Goal: Contribute content

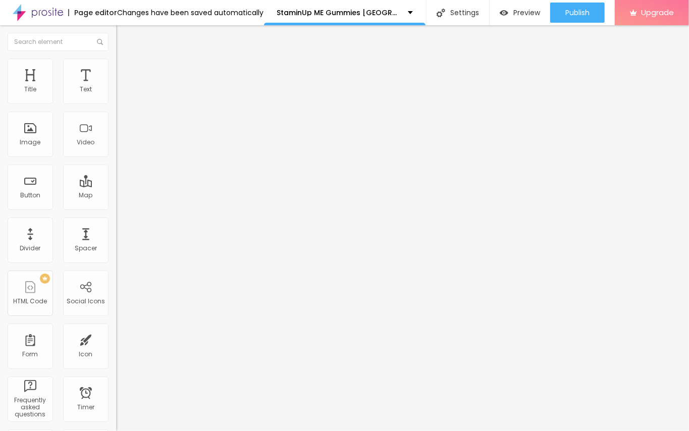
click at [120, 146] on icon "button" at bounding box center [123, 143] width 6 height 6
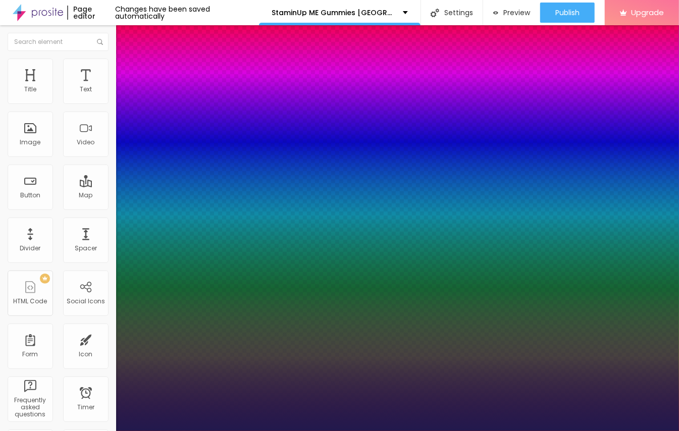
type input "1"
type input "19"
type input "1"
type input "20"
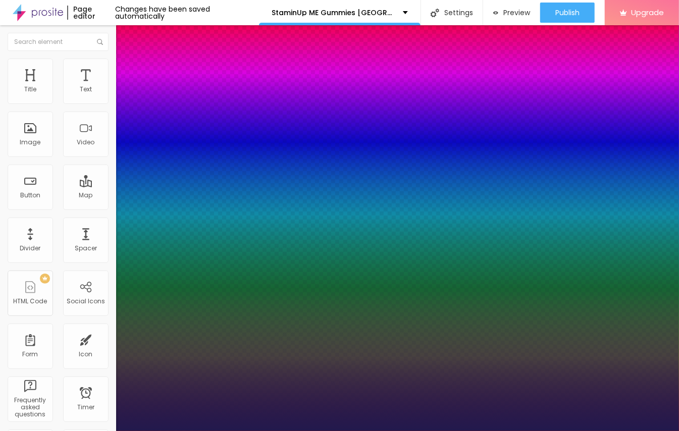
type input "20"
type input "1"
type input "21"
type input "1"
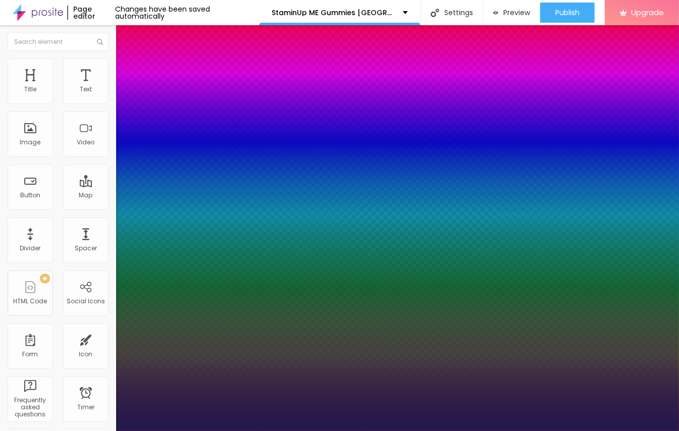
type input "22"
type input "1"
type input "24"
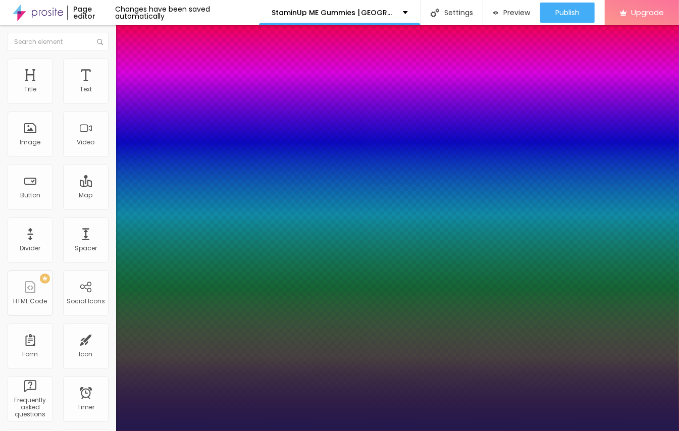
type input "1"
type input "26"
type input "1"
type input "27"
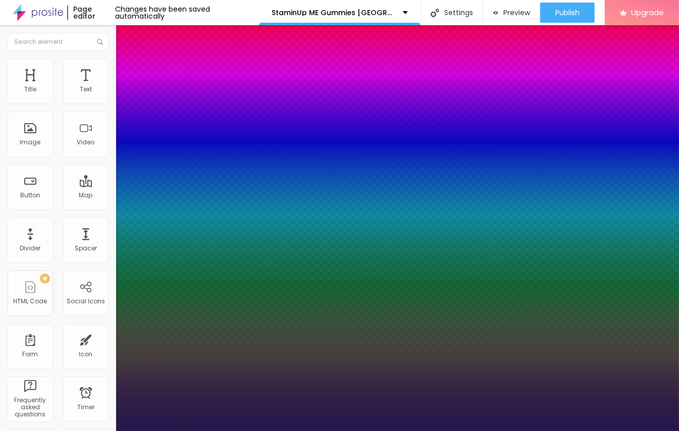
type input "27"
type input "1"
type input "29"
type input "1"
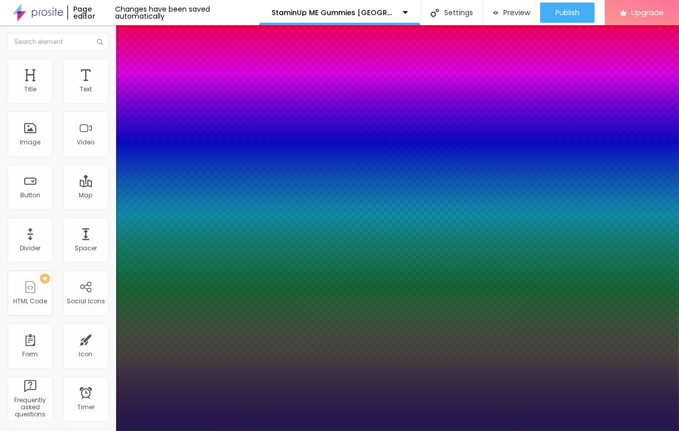
drag, startPoint x: 137, startPoint y: 283, endPoint x: 147, endPoint y: 285, distance: 10.4
type input "29"
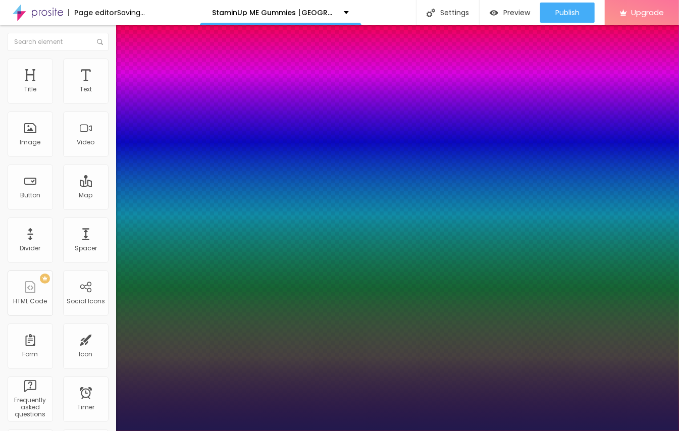
type input "1"
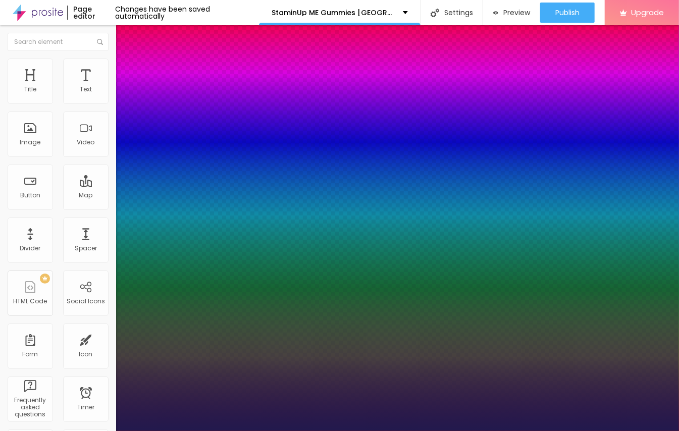
select select "Poppins"
type input "1"
click at [382, 431] on div at bounding box center [339, 431] width 679 height 0
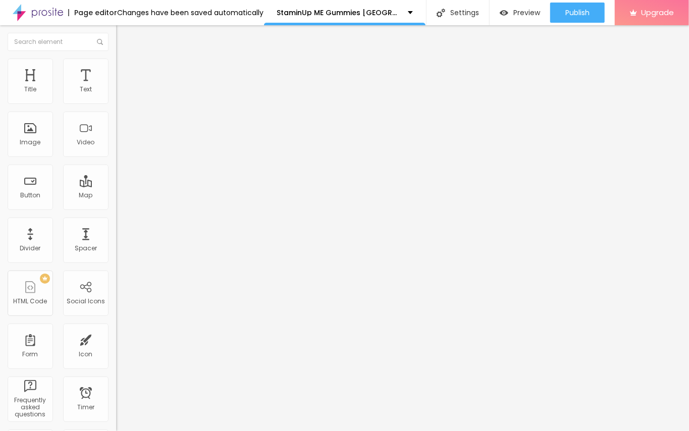
click at [116, 87] on span "Add image" at bounding box center [136, 82] width 41 height 9
click at [116, 102] on input "text" at bounding box center [176, 97] width 121 height 10
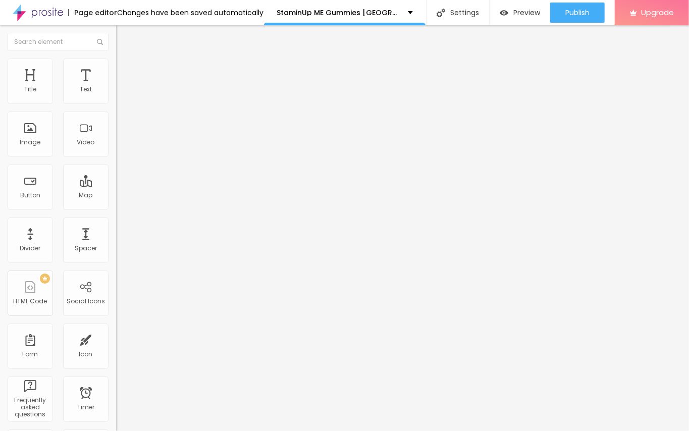
paste input "StaminUp ME Gummies [GEOGRAPHIC_DATA]"
type input "StaminUp ME Gummies [GEOGRAPHIC_DATA]"
click at [116, 207] on input "https://" at bounding box center [176, 202] width 121 height 10
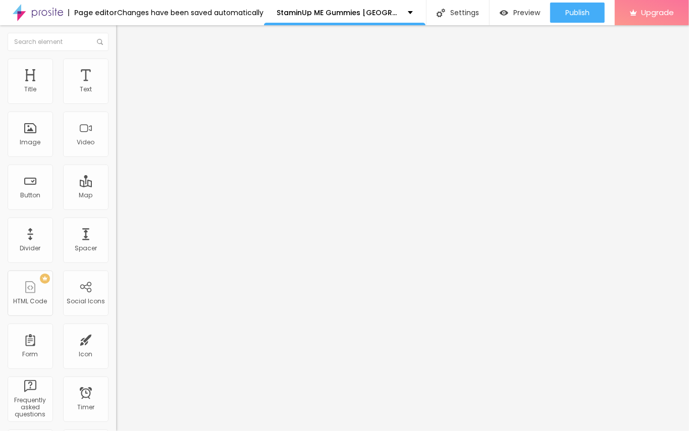
paste input "[DOMAIN_NAME][URL][MEDICAL_DATA]"
type input "[URL][DOMAIN_NAME][MEDICAL_DATA]"
click at [116, 65] on img at bounding box center [120, 63] width 9 height 9
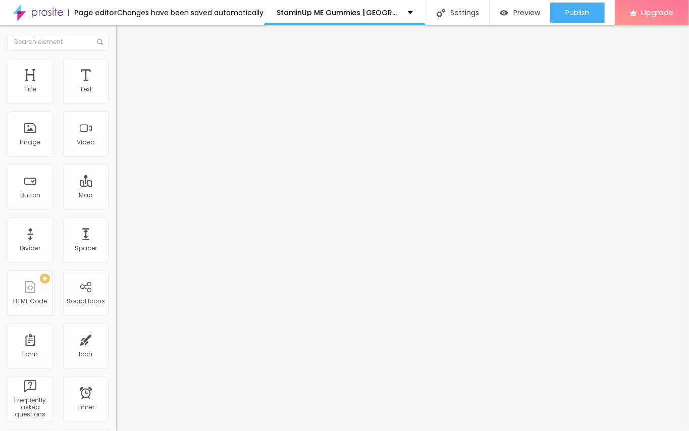
click at [116, 59] on li "Content" at bounding box center [174, 53] width 116 height 10
click at [116, 60] on ul "Content Style Advanced" at bounding box center [174, 63] width 116 height 30
click at [116, 61] on img at bounding box center [120, 63] width 9 height 9
type input "65"
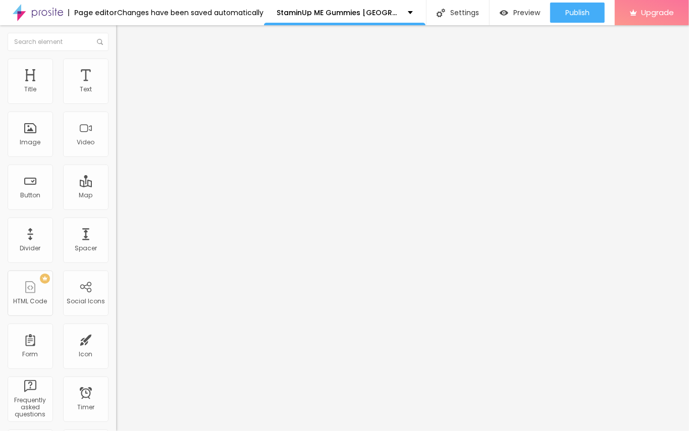
type input "45"
type input "40"
type input "35"
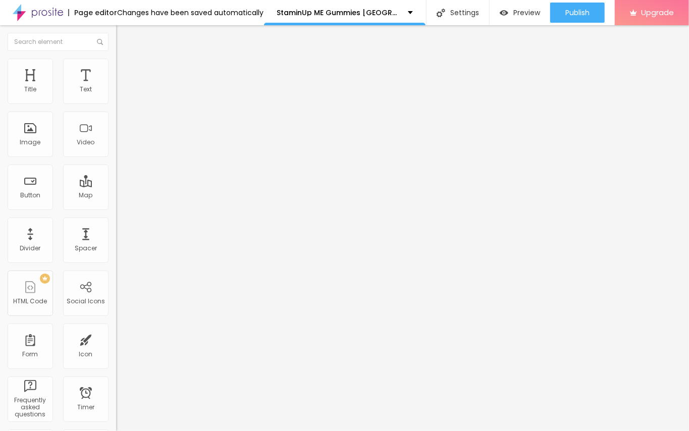
type input "35"
type input "30"
type input "20"
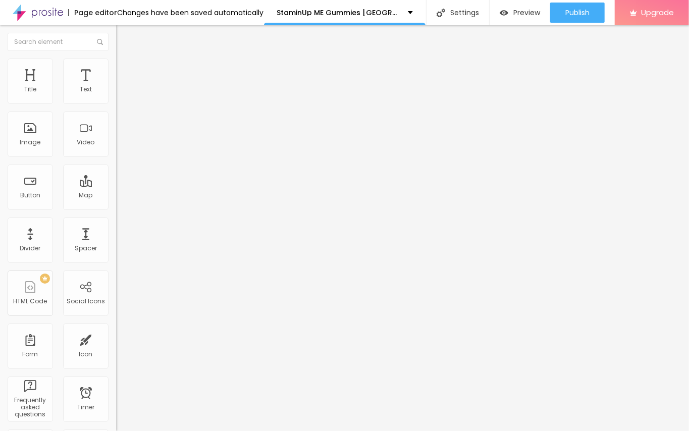
type input "25"
type input "30"
drag, startPoint x: 70, startPoint y: 108, endPoint x: 32, endPoint y: 103, distance: 37.6
type input "30"
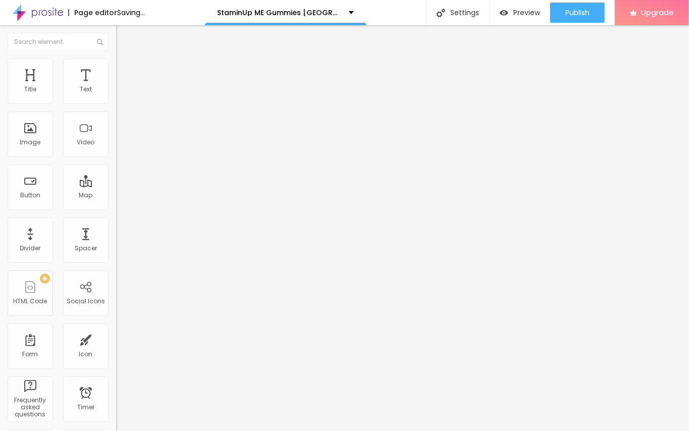
click at [116, 103] on input "range" at bounding box center [148, 99] width 65 height 8
click at [116, 53] on li "Content" at bounding box center [174, 53] width 116 height 10
click at [124, 36] on img "button" at bounding box center [128, 37] width 8 height 8
click at [116, 41] on button "Edit Image" at bounding box center [174, 36] width 116 height 23
click at [124, 37] on img "button" at bounding box center [128, 37] width 8 height 8
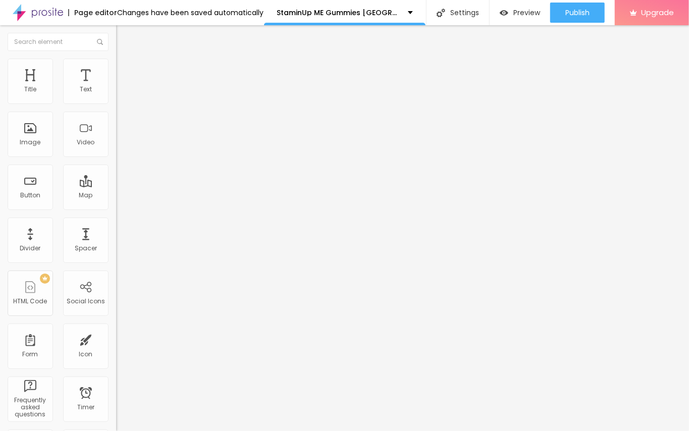
click at [124, 37] on div "Edit Image" at bounding box center [150, 37] width 53 height 8
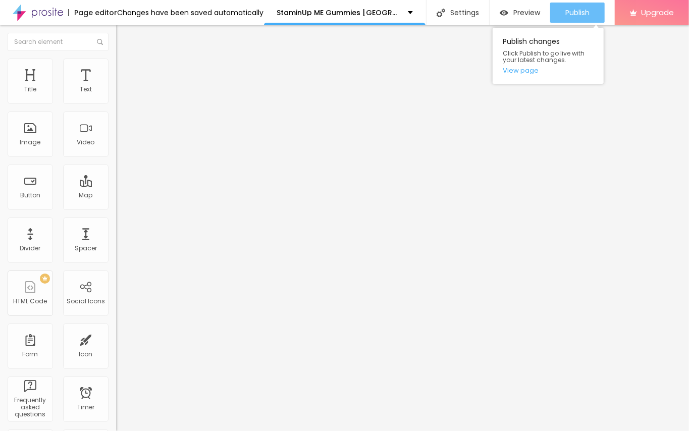
click at [578, 9] on span "Publish" at bounding box center [577, 13] width 24 height 8
